Goal: Transaction & Acquisition: Purchase product/service

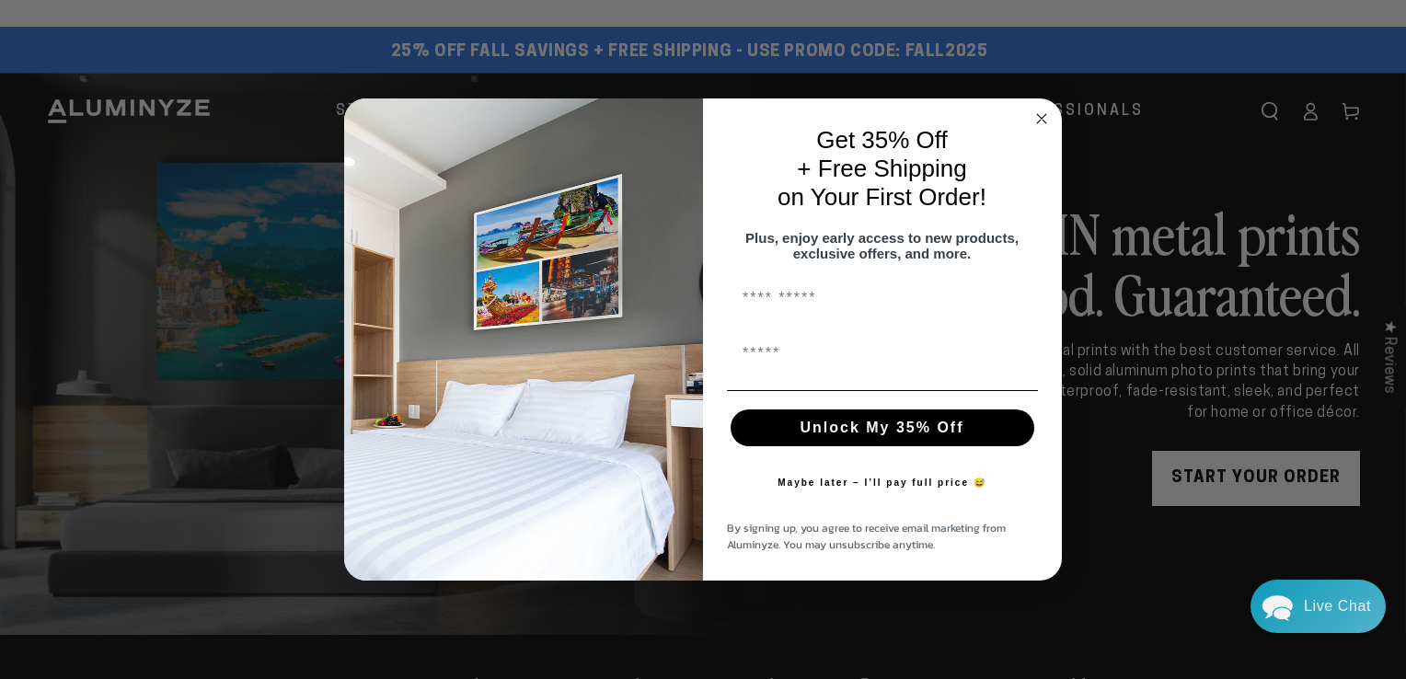
click at [441, 127] on img "POPUP Form" at bounding box center [523, 339] width 359 height 482
click at [1036, 110] on circle "Close dialog" at bounding box center [1042, 119] width 21 height 21
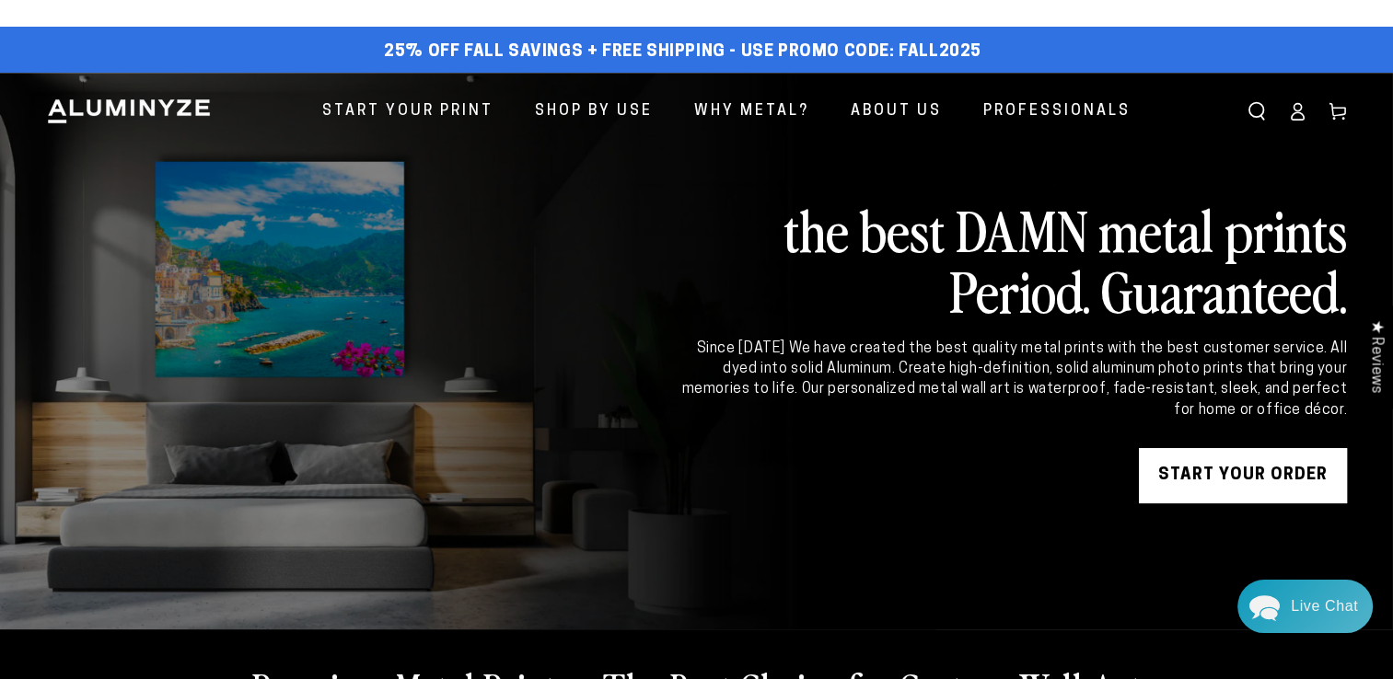
click at [440, 113] on span "Start Your Print" at bounding box center [407, 111] width 171 height 27
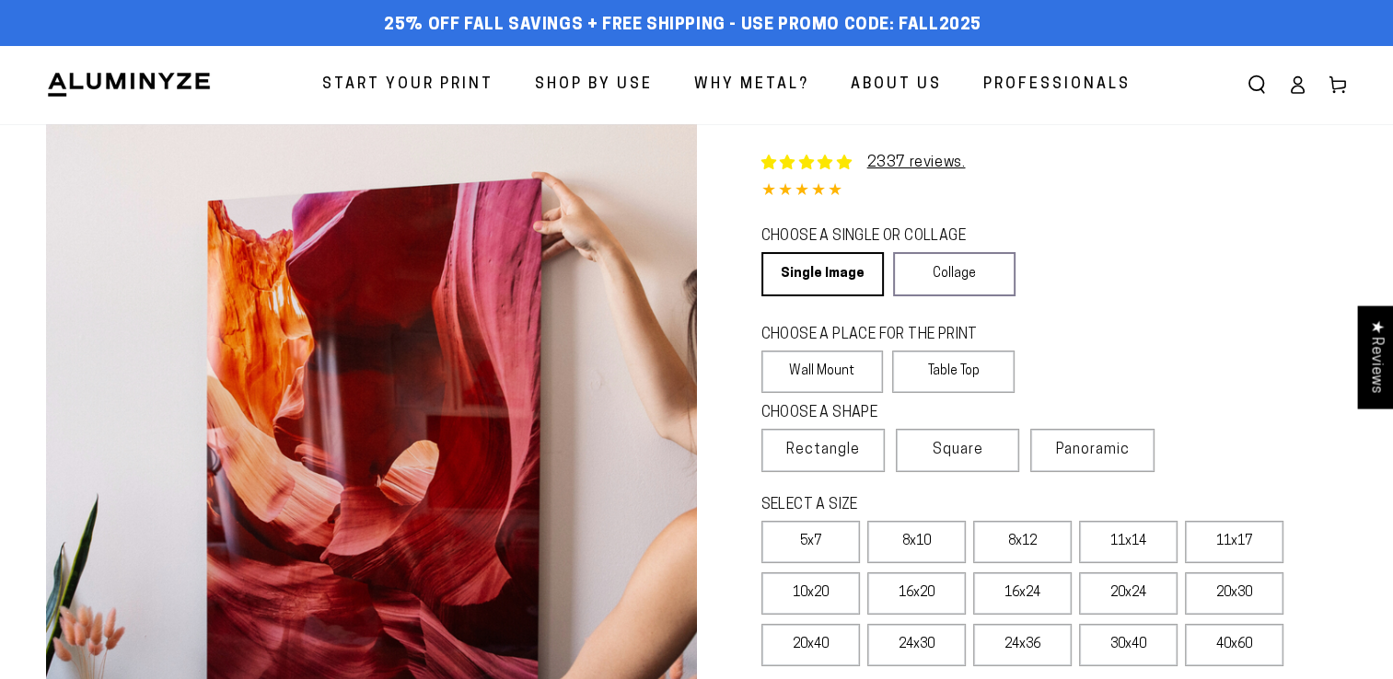
select select "**********"
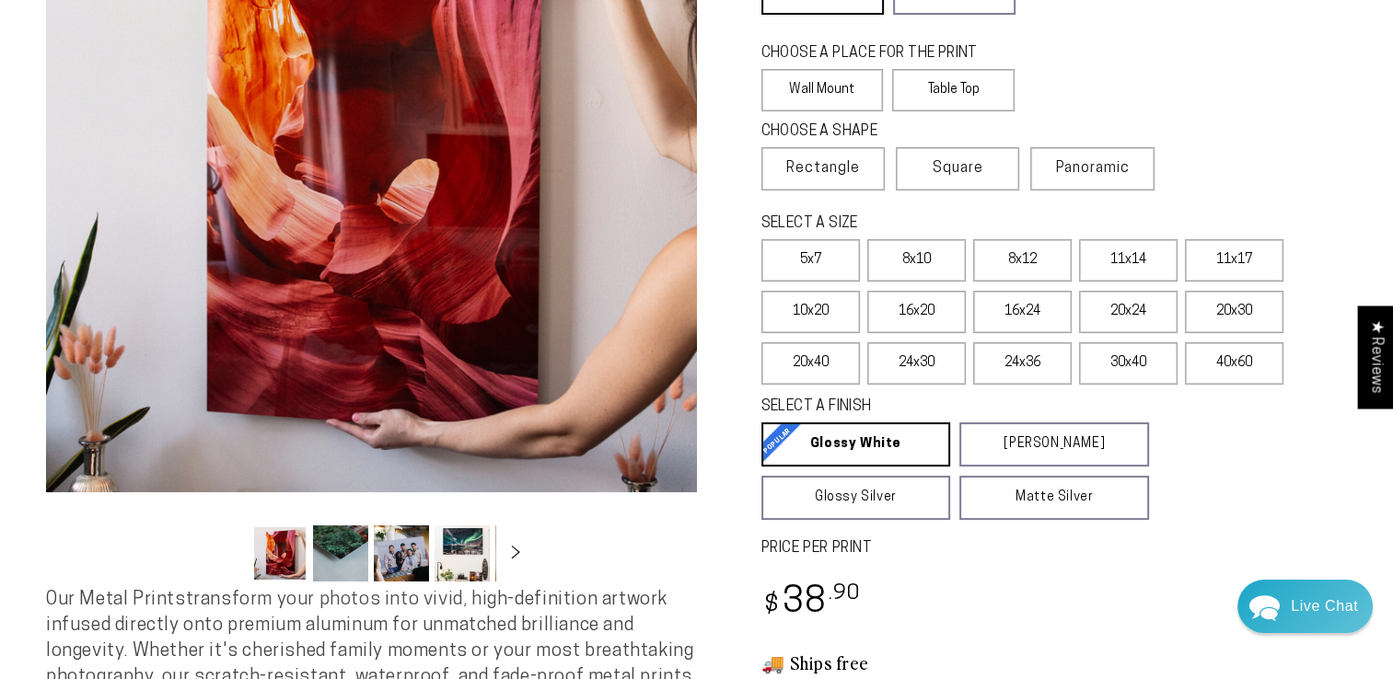
scroll to position [289, 0]
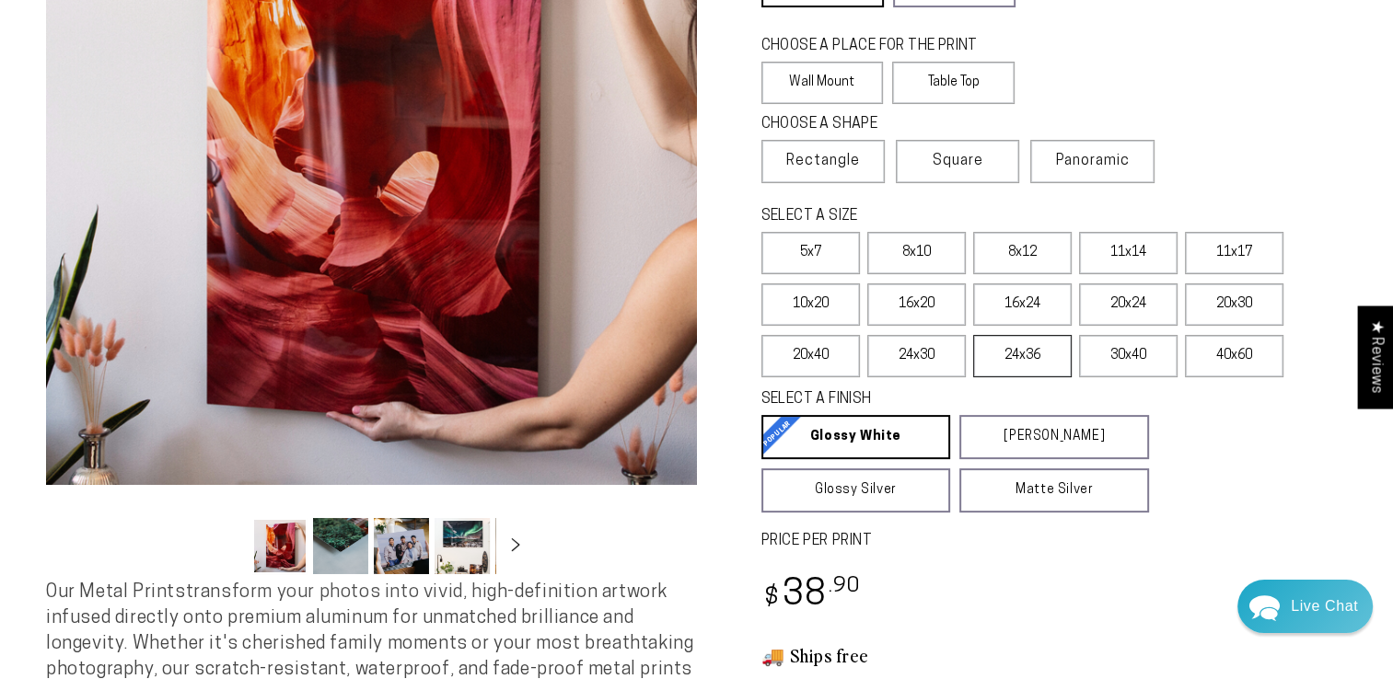
click at [1022, 368] on label "24x36" at bounding box center [1022, 356] width 98 height 42
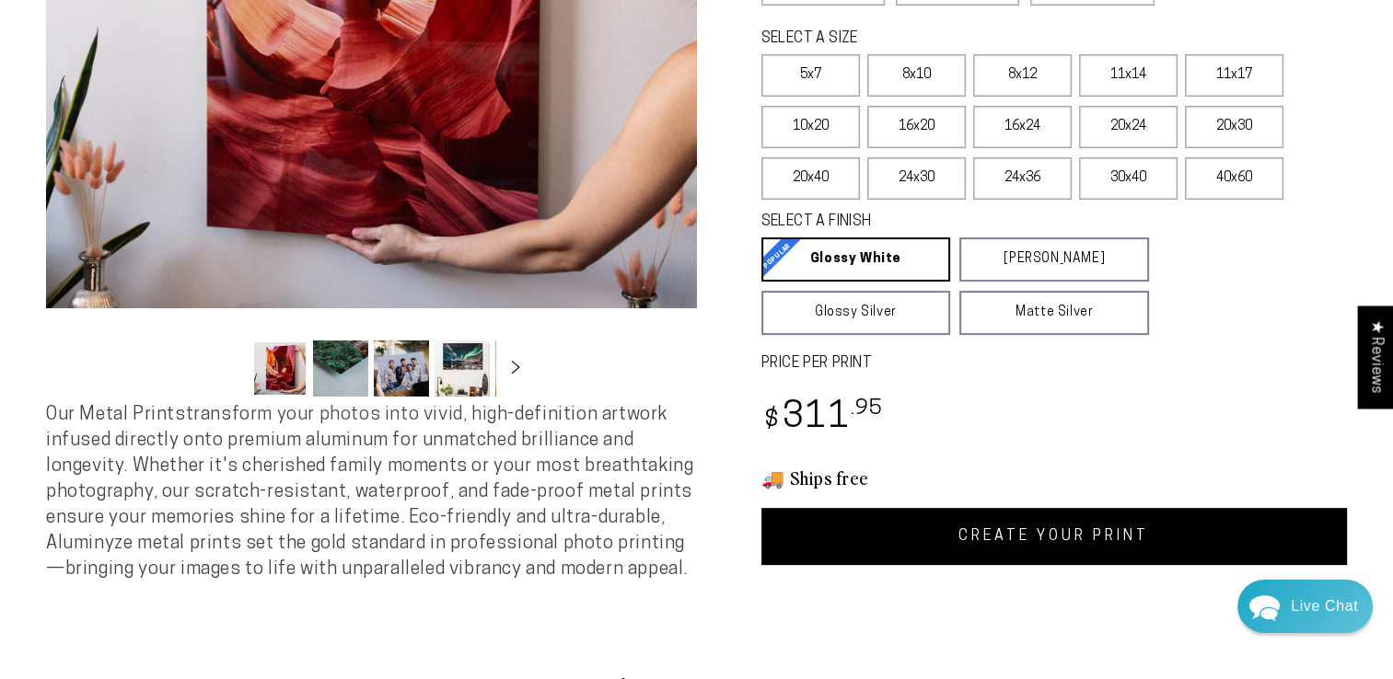
scroll to position [466, 0]
click at [845, 320] on link "Glossy Silver Glossy Silver Our silver gloss produces uniquely luminous prints …" at bounding box center [856, 314] width 190 height 44
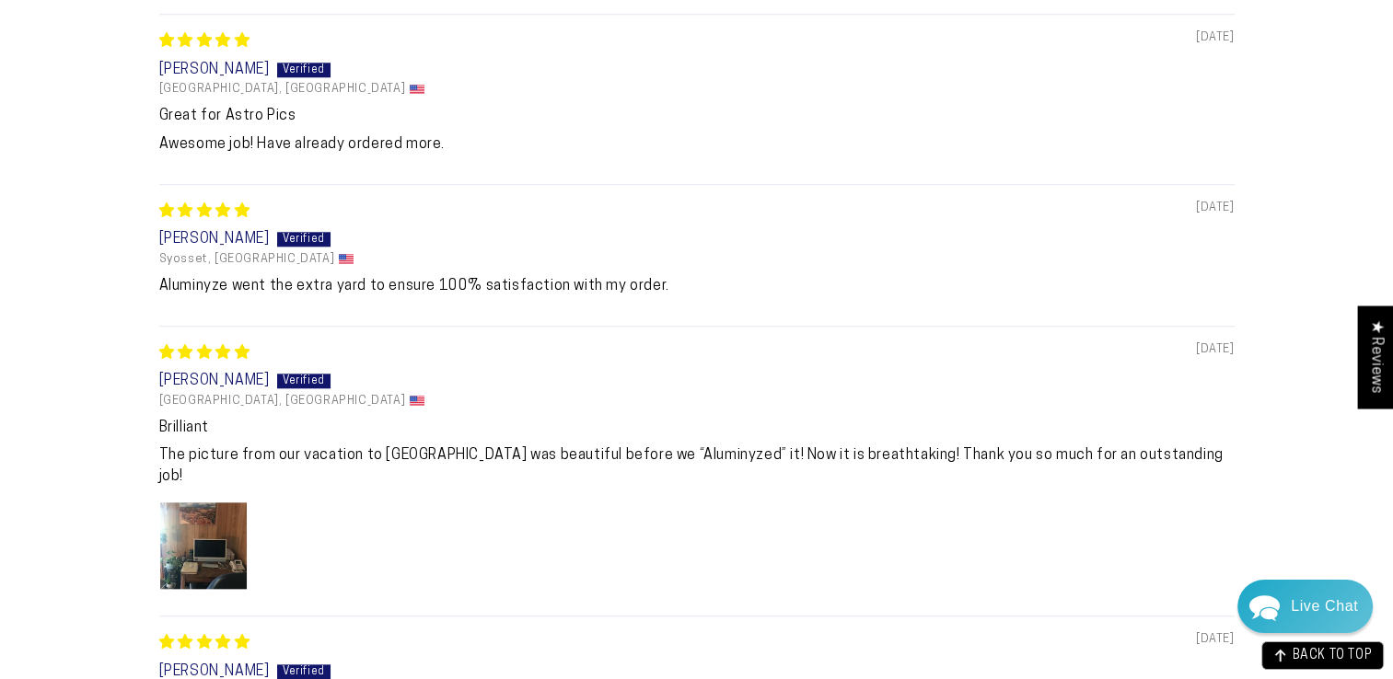
scroll to position [1741, 0]
